Goal: Navigation & Orientation: Find specific page/section

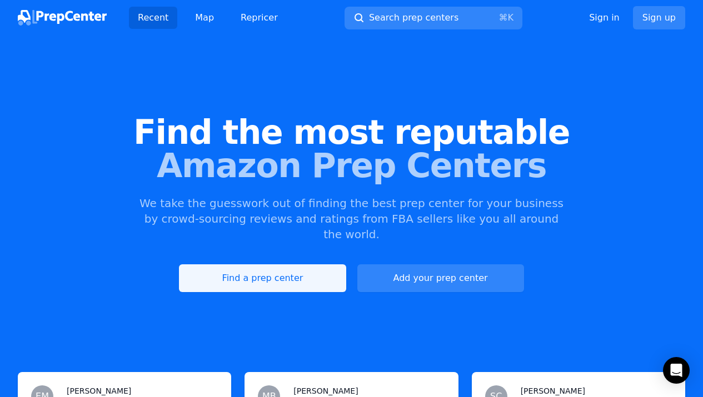
click at [312, 269] on link "Find a prep center" at bounding box center [262, 279] width 167 height 28
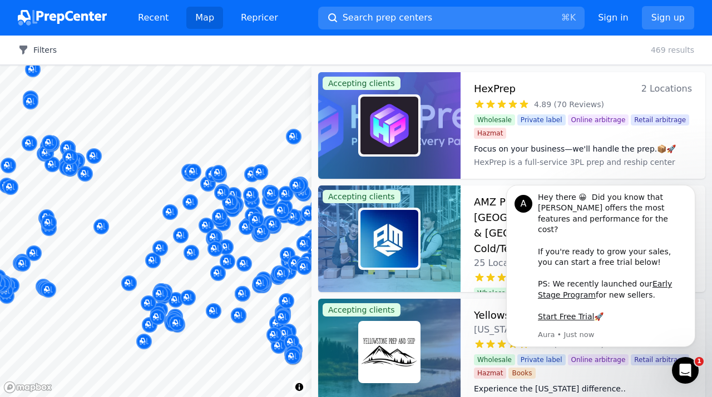
click at [34, 52] on button "Filters" at bounding box center [37, 49] width 39 height 11
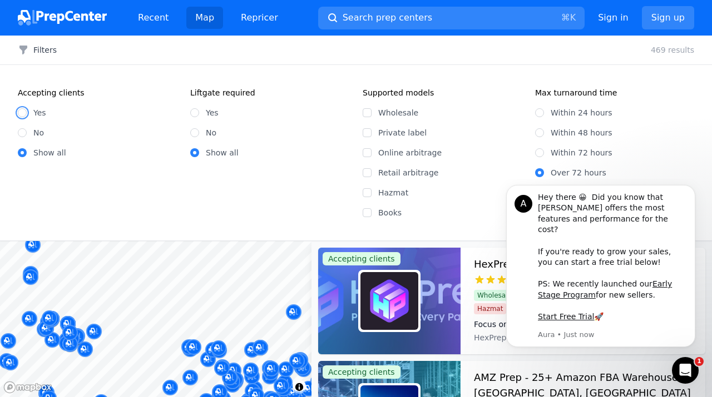
drag, startPoint x: 23, startPoint y: 113, endPoint x: 32, endPoint y: 126, distance: 16.3
click at [22, 113] on input "Yes" at bounding box center [22, 112] width 9 height 9
radio input "true"
click at [367, 115] on input "Wholesale" at bounding box center [366, 112] width 9 height 9
checkbox input "true"
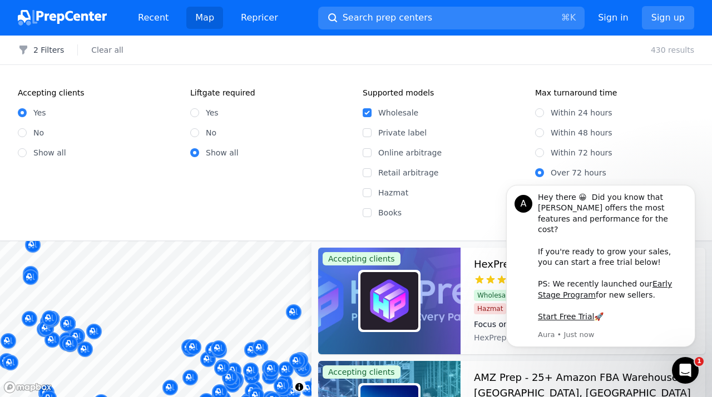
click at [679, 370] on icon "Open Intercom Messenger" at bounding box center [685, 371] width 18 height 18
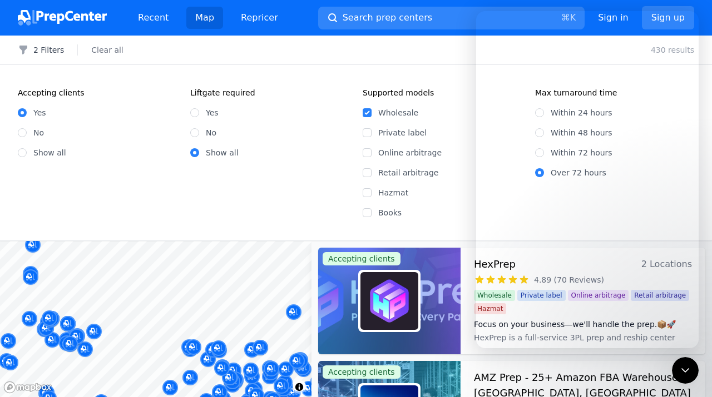
click at [679, 370] on icon "Close Intercom Messenger" at bounding box center [684, 370] width 13 height 13
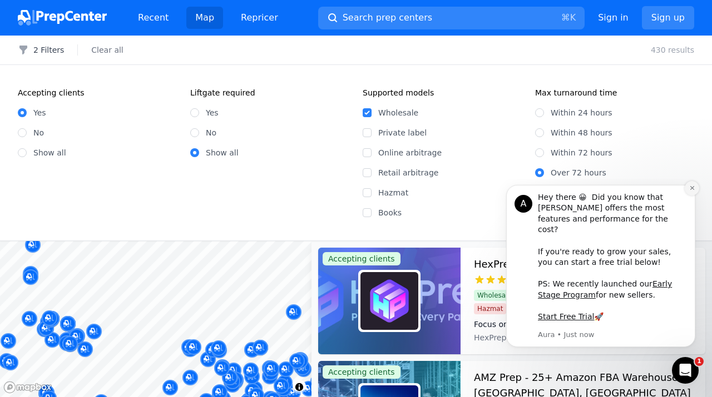
click at [689, 191] on icon "Dismiss notification" at bounding box center [692, 188] width 6 height 6
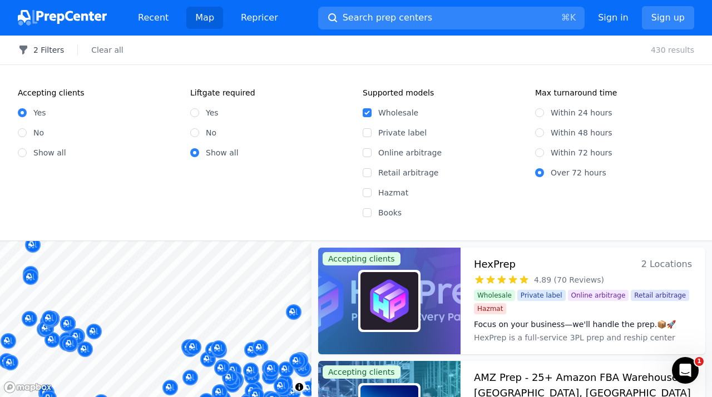
click at [53, 48] on button "2 Filters" at bounding box center [41, 49] width 46 height 11
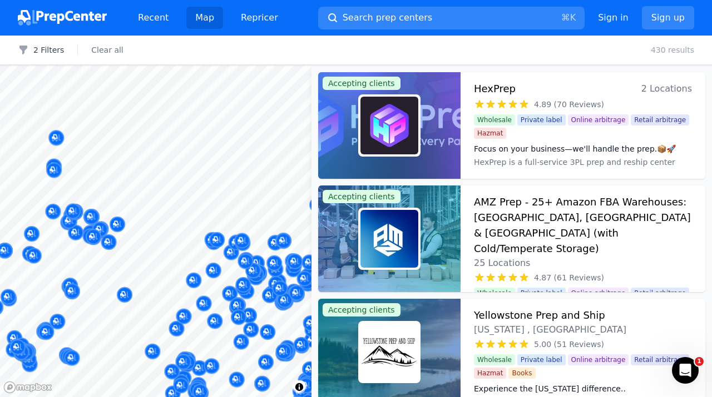
click at [198, 167] on body "Recent Map Repricer Search prep centers ⌘ K Open main menu Sign in Sign up Filt…" at bounding box center [356, 198] width 712 height 397
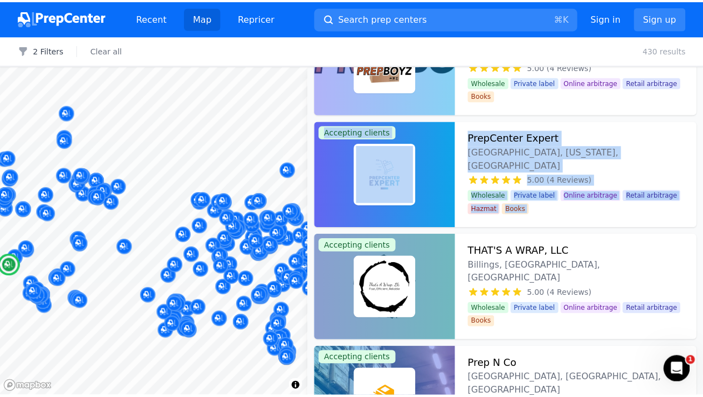
scroll to position [6044, 0]
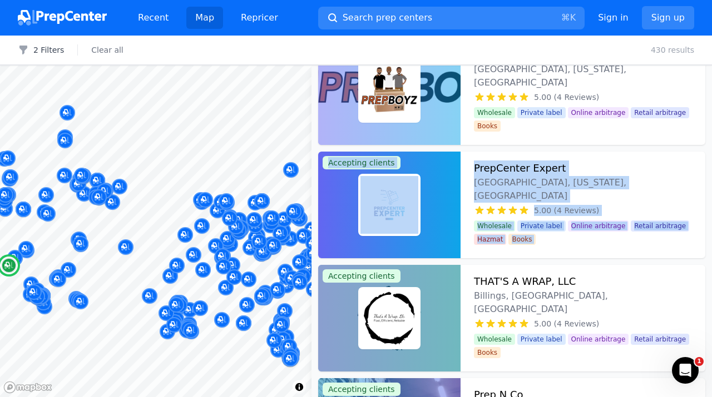
click at [519, 165] on h3 "PrepCenter Expert" at bounding box center [520, 169] width 92 height 16
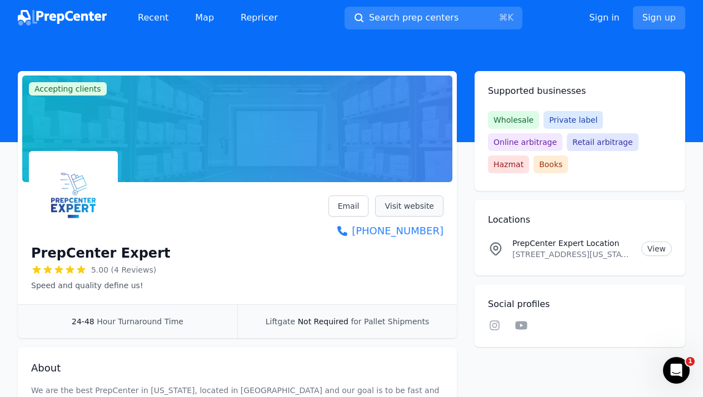
click at [434, 211] on link "Visit website" at bounding box center [409, 206] width 68 height 21
